Goal: Task Accomplishment & Management: Manage account settings

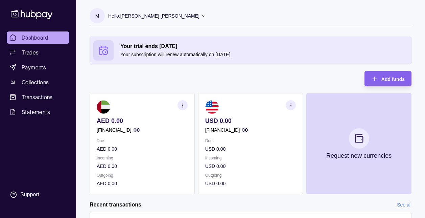
click at [181, 104] on icon "button" at bounding box center [182, 105] width 5 height 5
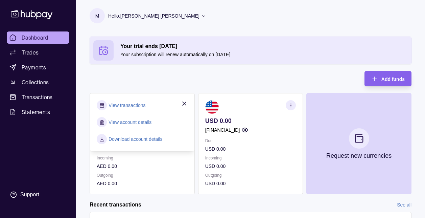
click at [128, 122] on link "View account details" at bounding box center [129, 121] width 43 height 7
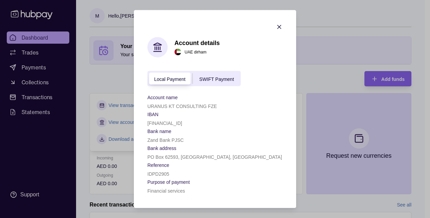
click at [217, 80] on span "SWIFT Payment" at bounding box center [216, 78] width 34 height 5
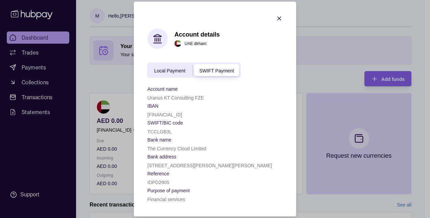
click at [174, 66] on div "Local Payment" at bounding box center [169, 70] width 45 height 8
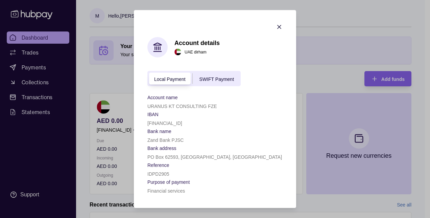
click at [209, 77] on span "SWIFT Payment" at bounding box center [216, 78] width 34 height 5
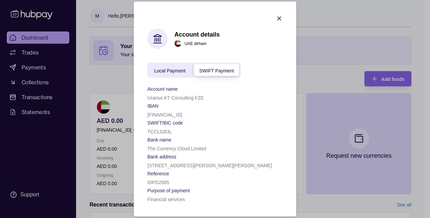
click at [171, 70] on span "Local Payment" at bounding box center [169, 70] width 31 height 5
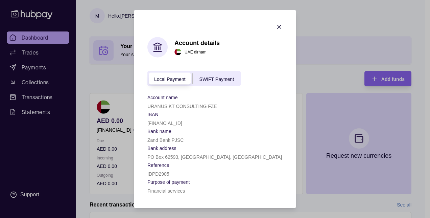
click at [198, 74] on div "SWIFT Payment" at bounding box center [217, 78] width 48 height 8
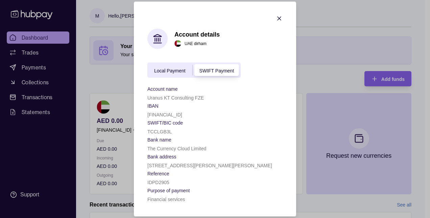
click at [279, 18] on icon "button" at bounding box center [278, 18] width 3 height 3
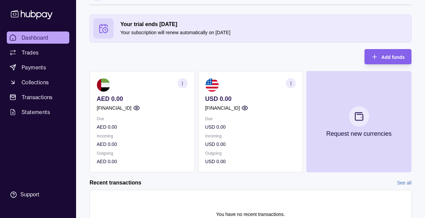
scroll to position [22, 0]
click at [290, 81] on icon "button" at bounding box center [290, 82] width 5 height 5
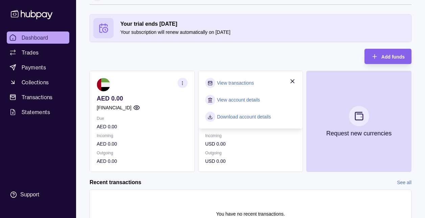
click at [233, 118] on link "Download account details" at bounding box center [244, 116] width 54 height 7
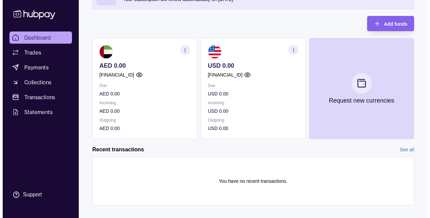
scroll to position [54, 0]
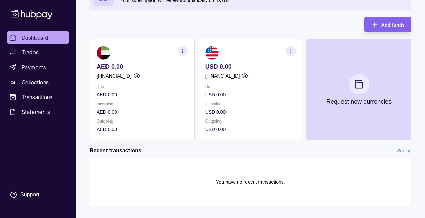
click at [185, 49] on section "button" at bounding box center [182, 51] width 10 height 10
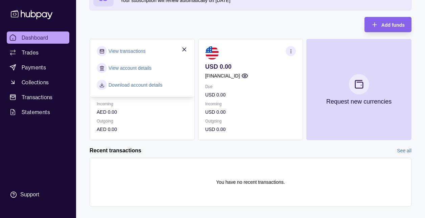
click at [183, 52] on icon "button" at bounding box center [184, 49] width 7 height 7
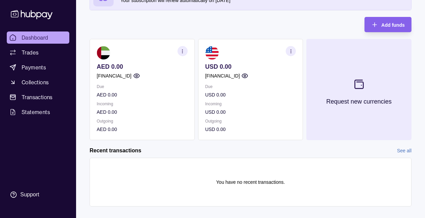
click at [364, 87] on icon at bounding box center [358, 83] width 11 height 11
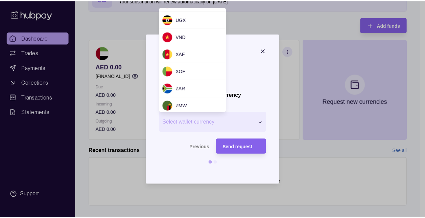
scroll to position [653, 0]
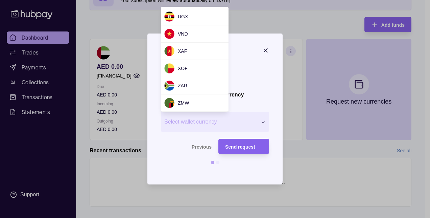
click at [128, 19] on div at bounding box center [215, 109] width 430 height 218
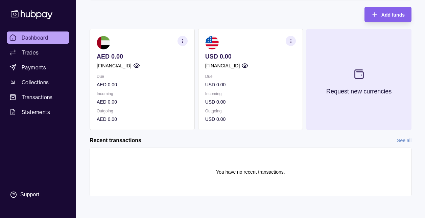
scroll to position [0, 0]
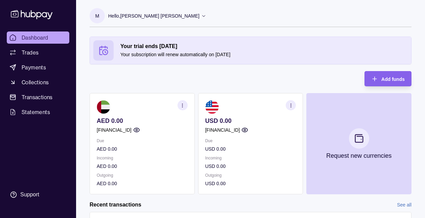
click at [183, 105] on icon "button" at bounding box center [182, 105] width 5 height 5
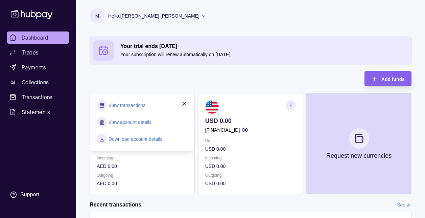
click at [176, 80] on div "Your trial ends [DATE] Your subscription will renew automatically on [DATE] Add…" at bounding box center [251, 114] width 322 height 157
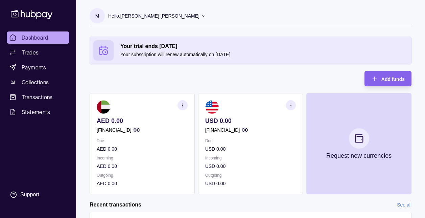
click at [246, 129] on circle "button" at bounding box center [245, 130] width 2 height 2
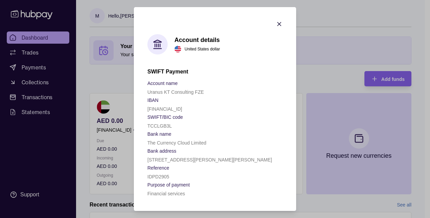
click at [177, 161] on p "[STREET_ADDRESS][PERSON_NAME][PERSON_NAME]" at bounding box center [209, 159] width 125 height 5
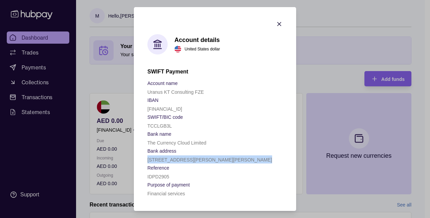
click at [177, 161] on p "[STREET_ADDRESS][PERSON_NAME][PERSON_NAME]" at bounding box center [209, 159] width 125 height 5
click at [276, 21] on icon "button" at bounding box center [279, 24] width 7 height 7
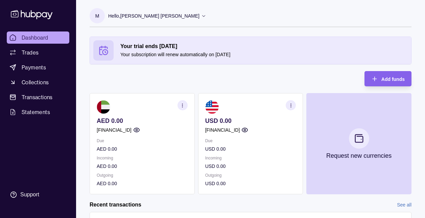
drag, startPoint x: 392, startPoint y: 0, endPoint x: 144, endPoint y: 86, distance: 262.2
click at [144, 86] on div "Your trial ends [DATE] Your subscription will renew automatically on [DATE] Add…" at bounding box center [251, 114] width 322 height 157
click at [182, 105] on icon "button" at bounding box center [182, 105] width 5 height 5
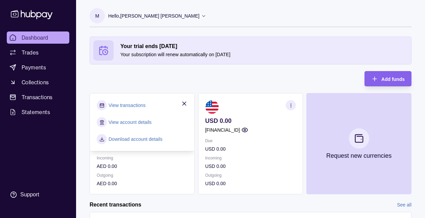
click at [122, 121] on link "View account details" at bounding box center [129, 121] width 43 height 7
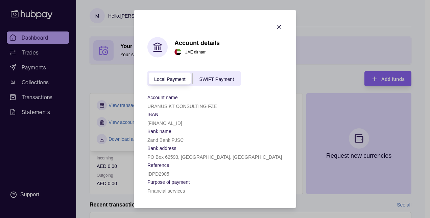
click at [276, 56] on header "Account details UAE dirham" at bounding box center [214, 47] width 135 height 20
click at [225, 78] on span "SWIFT Payment" at bounding box center [216, 78] width 34 height 5
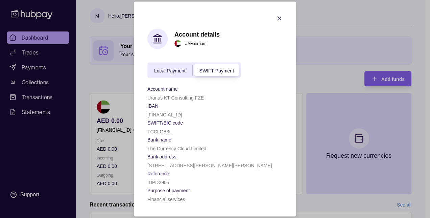
click at [276, 20] on icon "button" at bounding box center [279, 18] width 7 height 7
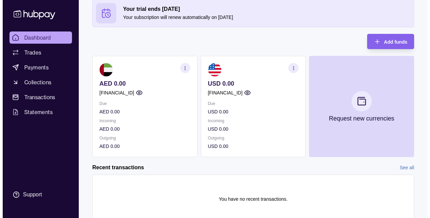
scroll to position [38, 0]
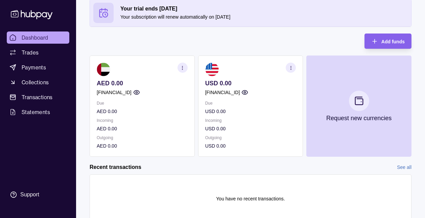
click at [131, 90] on p "[FINANCIAL_ID]" at bounding box center [114, 92] width 35 height 7
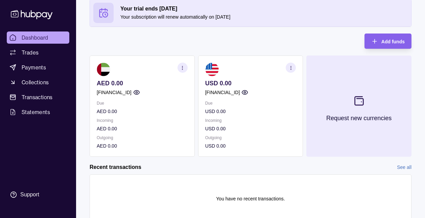
click at [350, 106] on section at bounding box center [359, 101] width 22 height 22
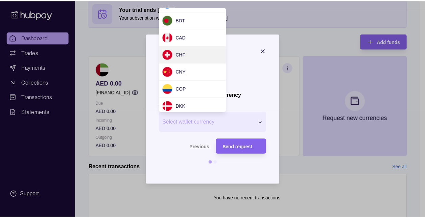
scroll to position [0, 0]
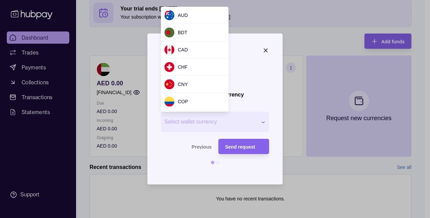
click at [298, 31] on div at bounding box center [215, 109] width 430 height 218
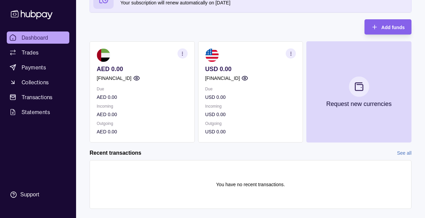
scroll to position [64, 0]
